Goal: Check status: Check status

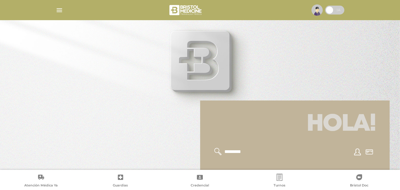
click at [58, 10] on img "button" at bounding box center [59, 10] width 7 height 7
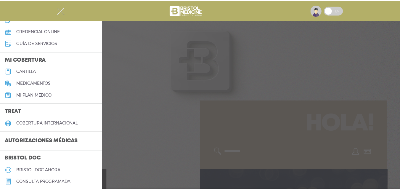
scroll to position [59, 0]
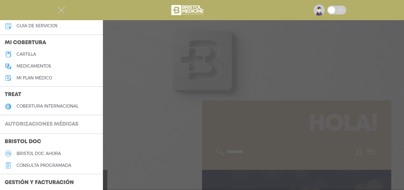
click at [48, 121] on h3 "Autorizaciones médicas" at bounding box center [41, 124] width 83 height 11
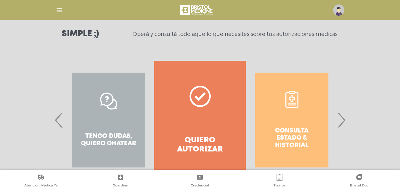
scroll to position [107, 0]
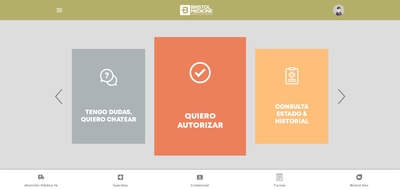
click at [342, 95] on span "›" at bounding box center [341, 96] width 12 height 32
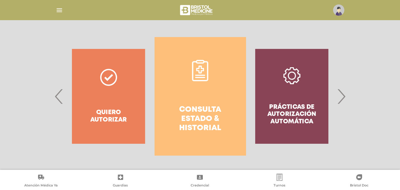
click at [199, 114] on h4 "Consulta estado & historial" at bounding box center [200, 119] width 70 height 28
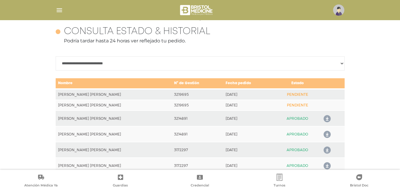
scroll to position [263, 0]
